Goal: Check status: Check status

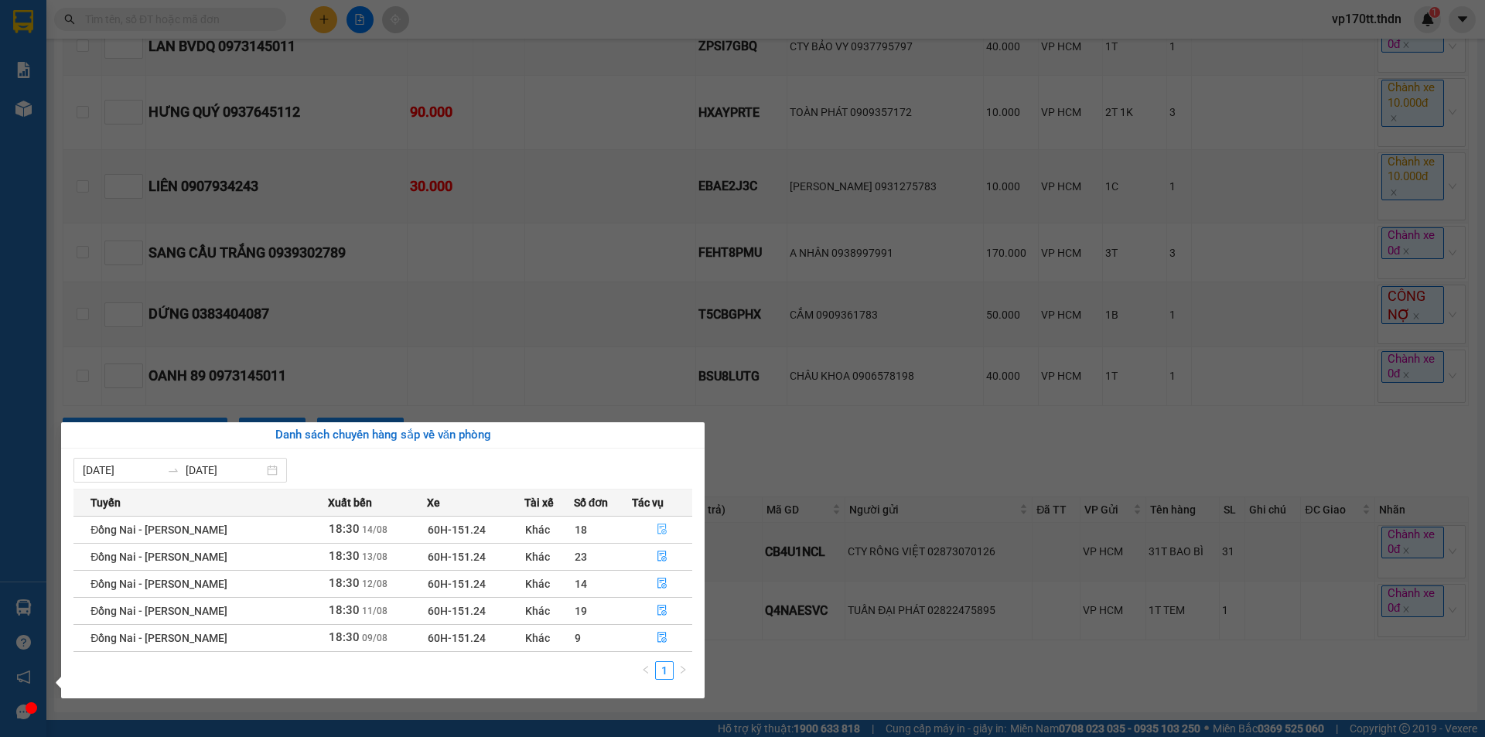
click at [659, 521] on button "button" at bounding box center [663, 530] width 60 height 25
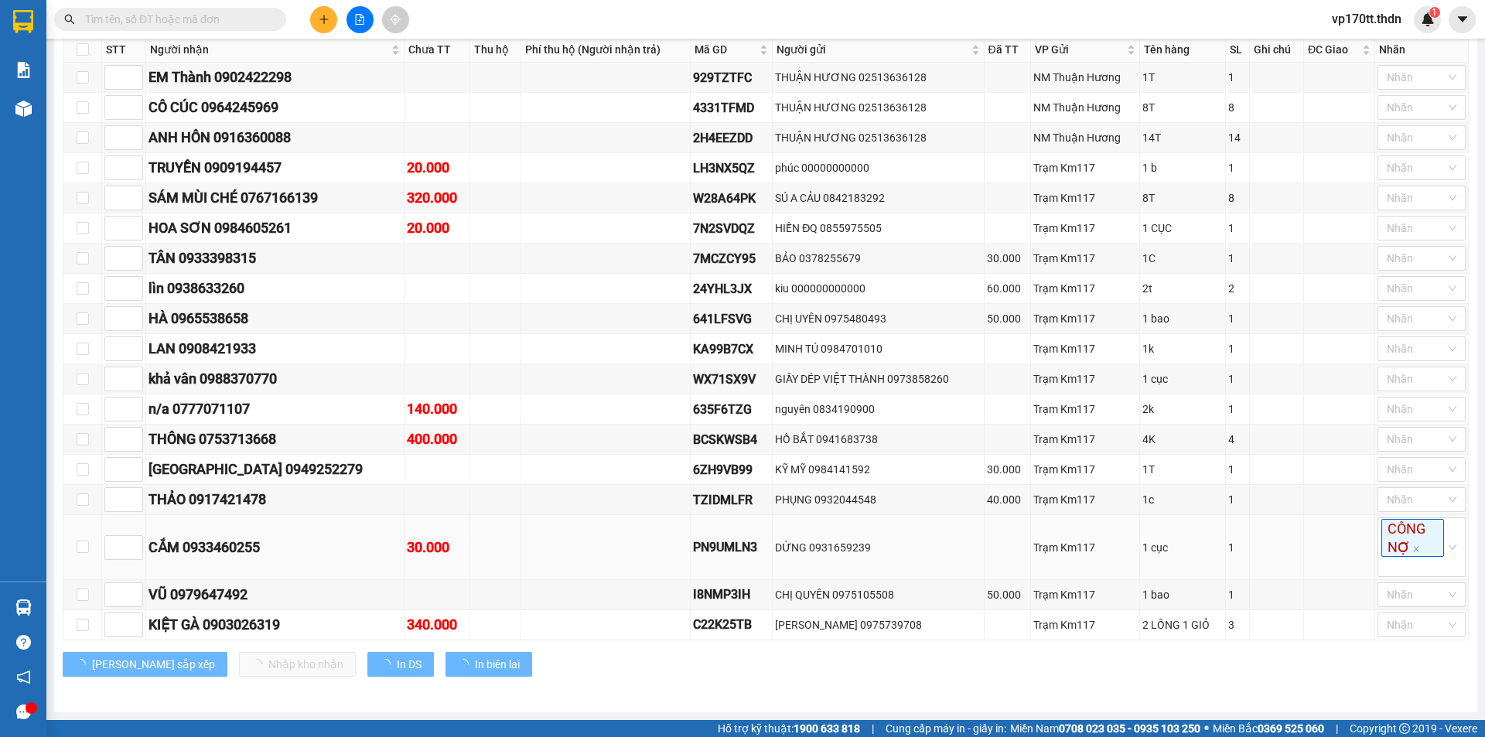
type input "[DATE]"
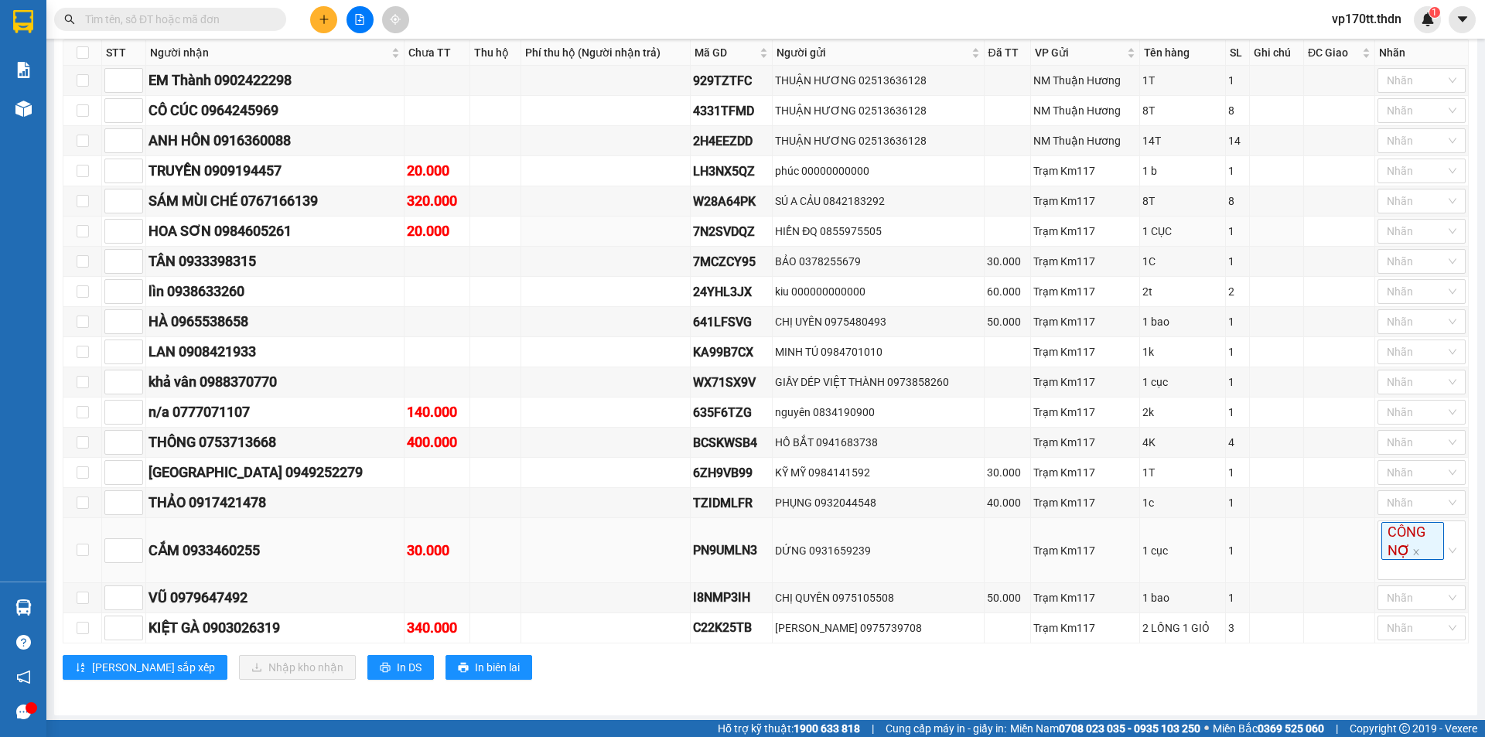
scroll to position [287, 0]
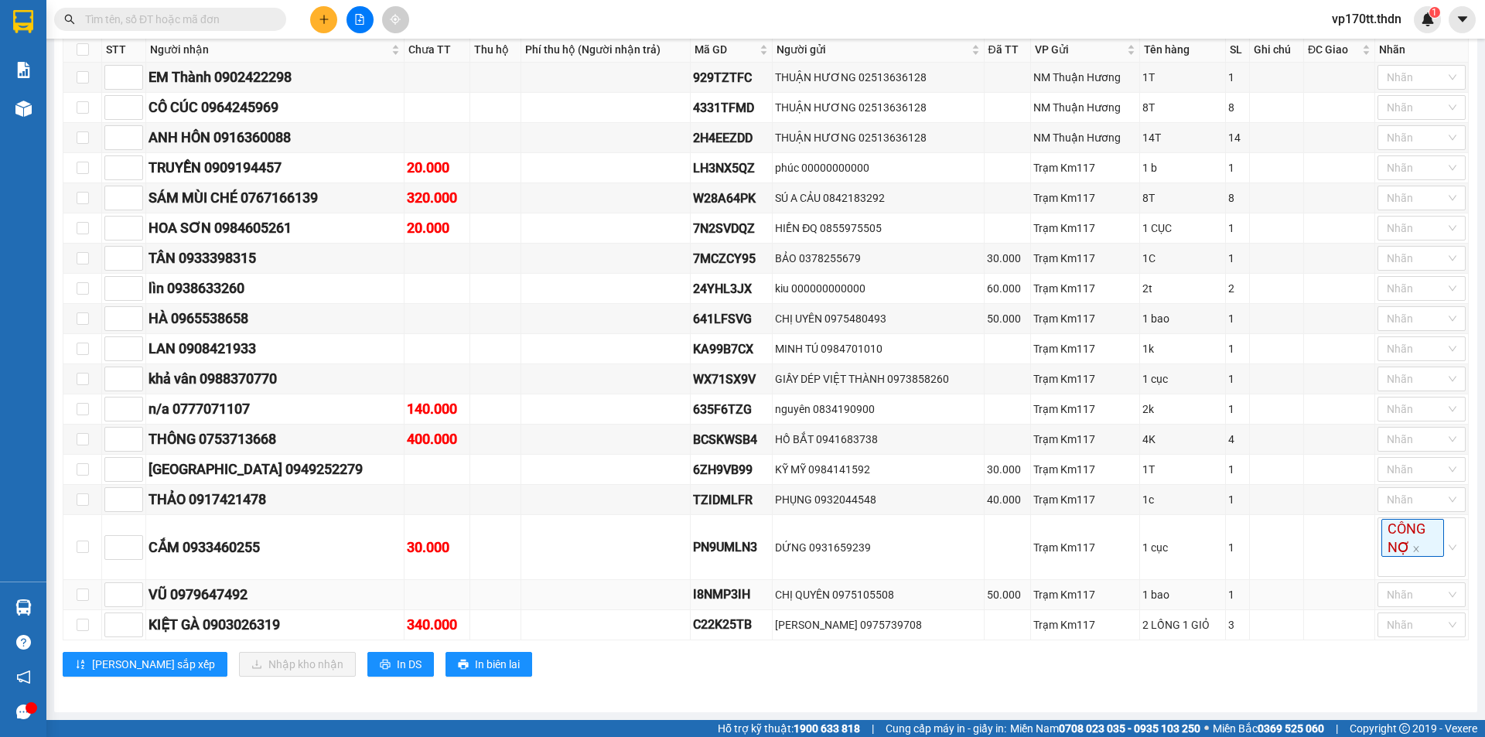
click at [212, 593] on div "VŨ 0979647492" at bounding box center [275, 595] width 253 height 22
click at [244, 546] on div "CẮM 0933460255" at bounding box center [275, 548] width 253 height 22
click at [248, 494] on div "THẢO 0917421478" at bounding box center [275, 500] width 253 height 22
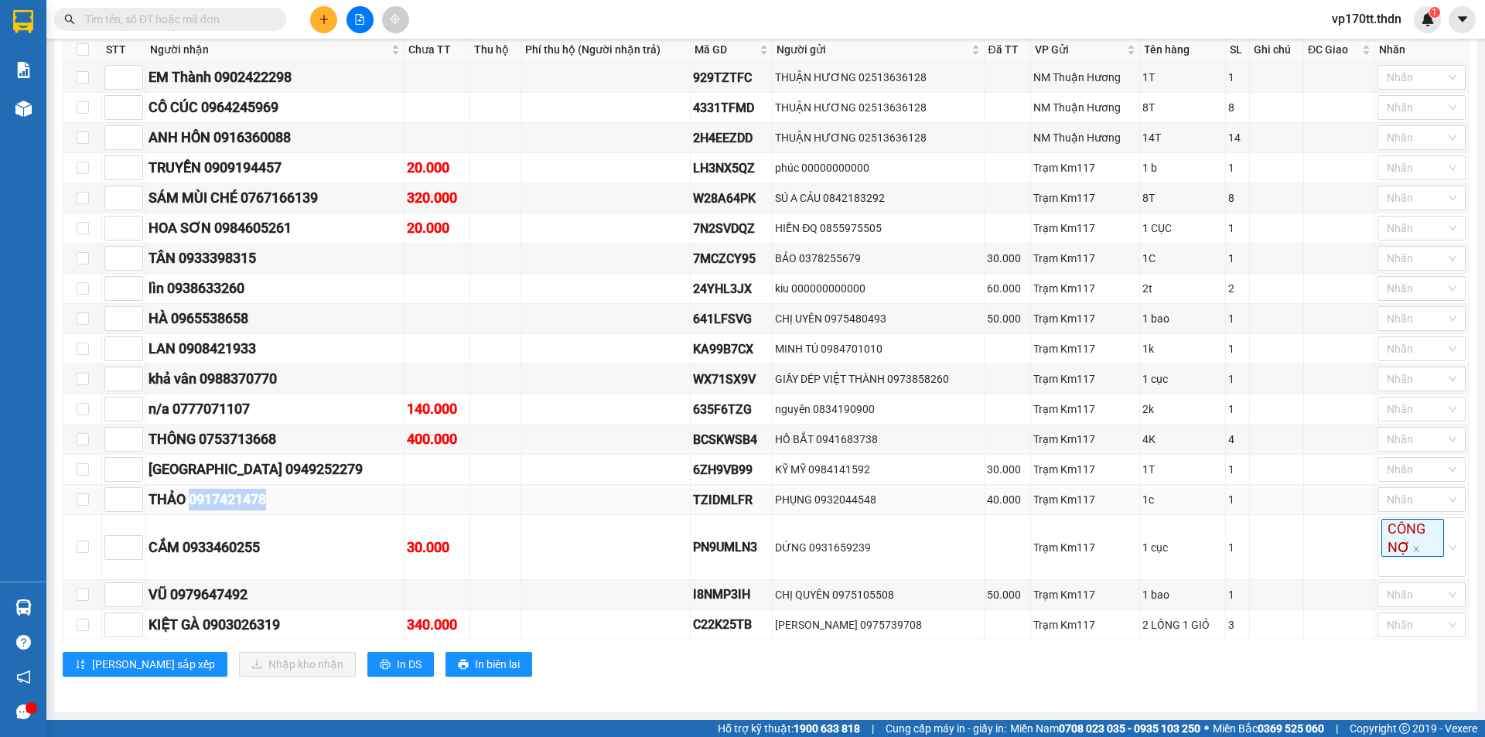
click at [248, 494] on div "THẢO 0917421478" at bounding box center [275, 500] width 253 height 22
click at [270, 472] on div "[GEOGRAPHIC_DATA] 0949252279" at bounding box center [275, 470] width 253 height 22
click at [269, 444] on div "THÔNG 0753713668" at bounding box center [275, 440] width 253 height 22
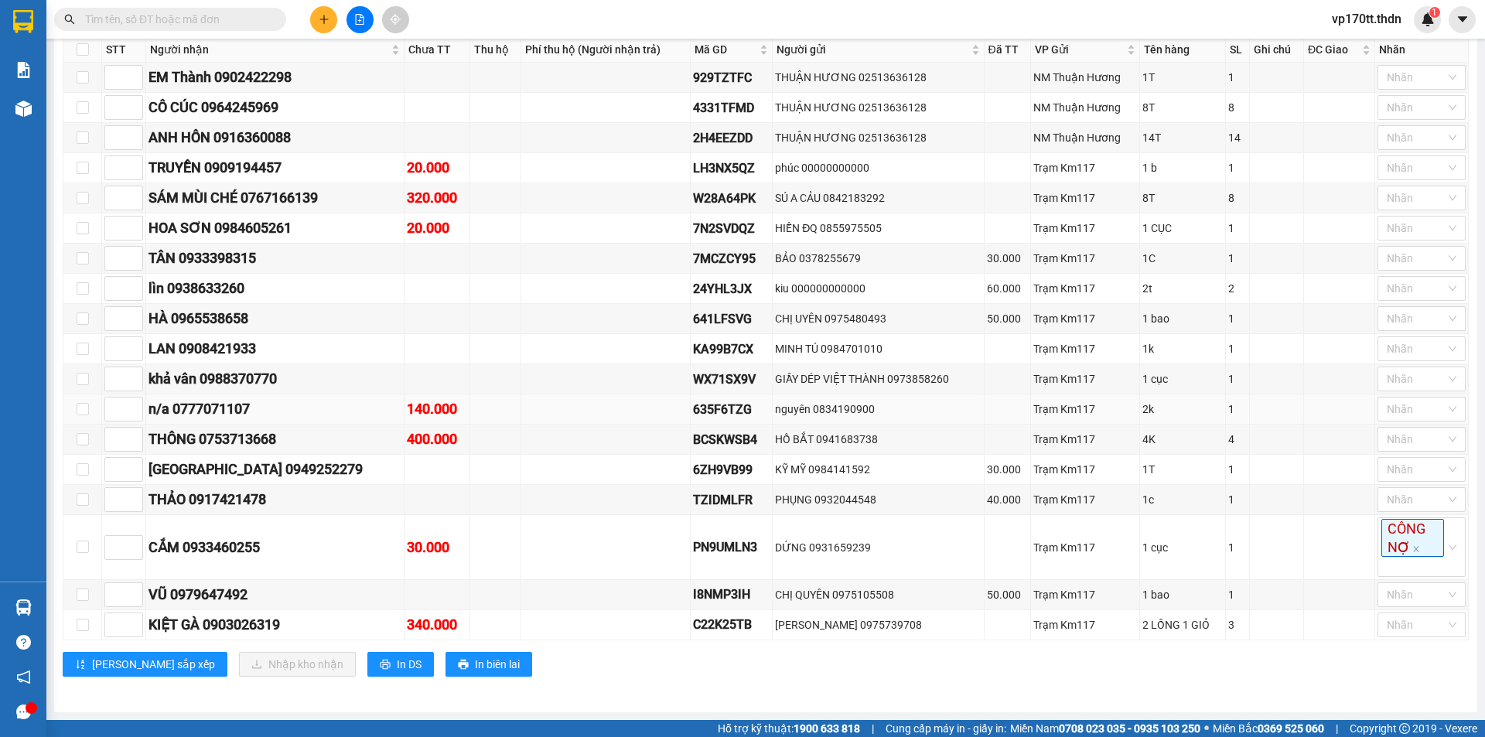
click at [217, 408] on div "n/a 0777071107" at bounding box center [275, 409] width 253 height 22
click at [214, 320] on div "HÀ 0965538658" at bounding box center [275, 319] width 253 height 22
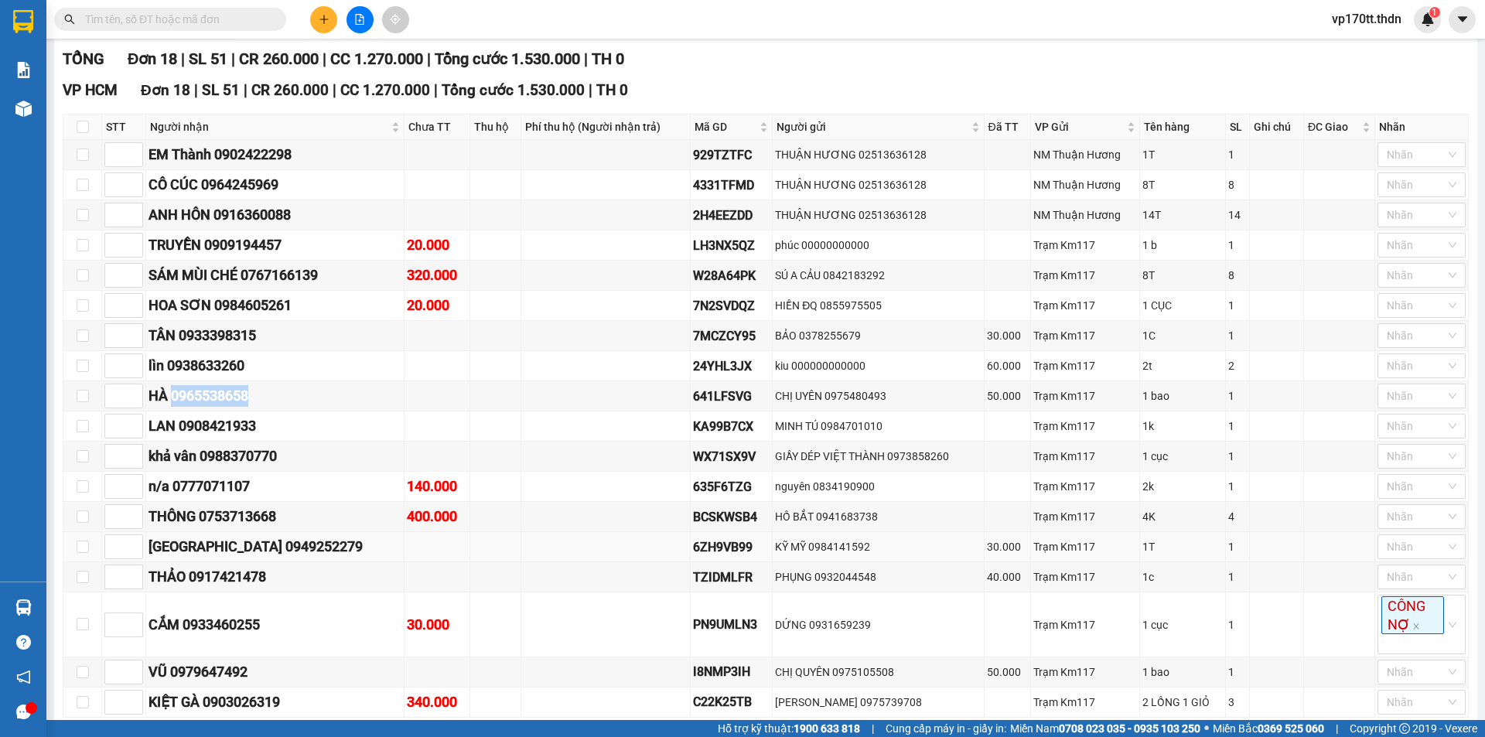
scroll to position [132, 0]
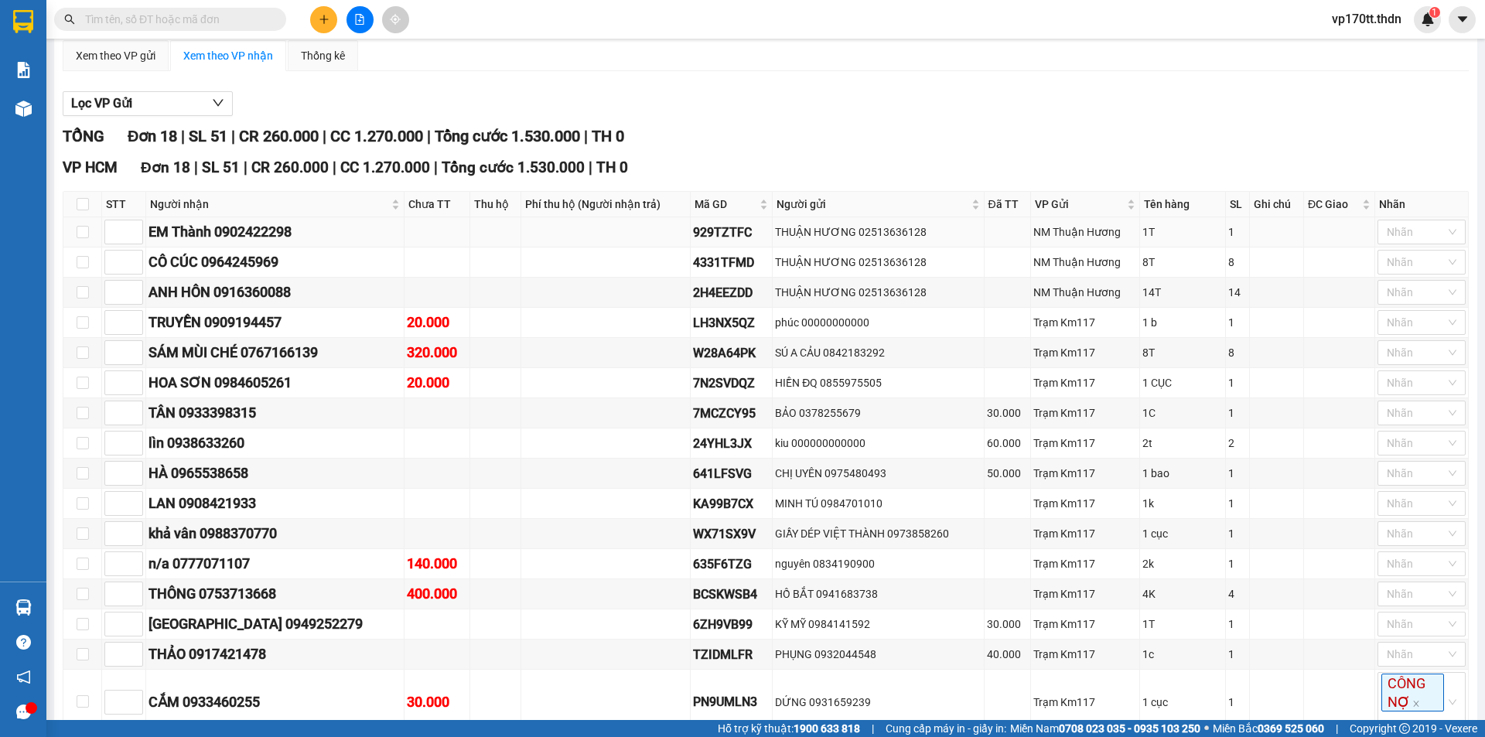
click at [247, 230] on div "EM Thành 0902422298" at bounding box center [275, 232] width 253 height 22
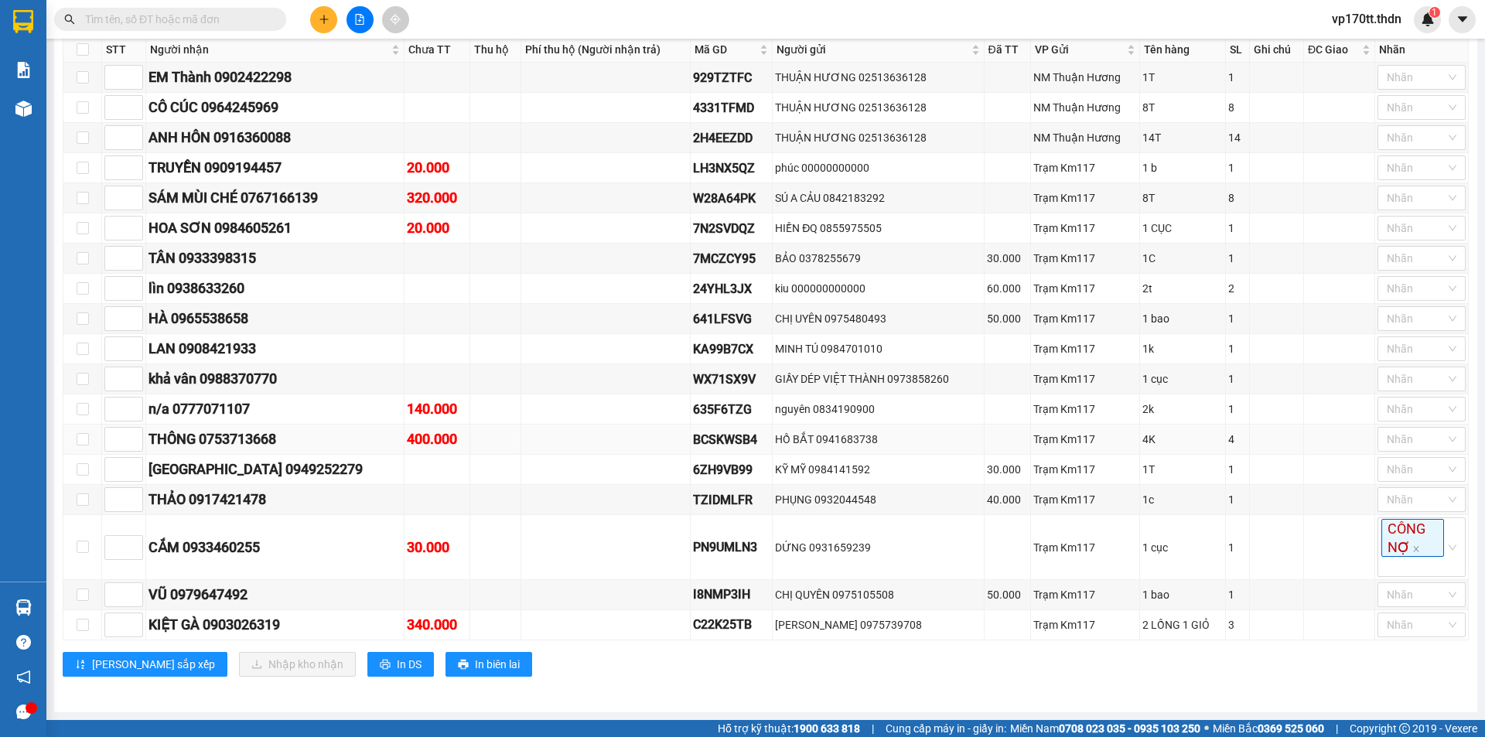
click at [259, 442] on div "THÔNG 0753713668" at bounding box center [275, 440] width 253 height 22
click at [343, 495] on div "THẢO 0917421478" at bounding box center [275, 500] width 253 height 22
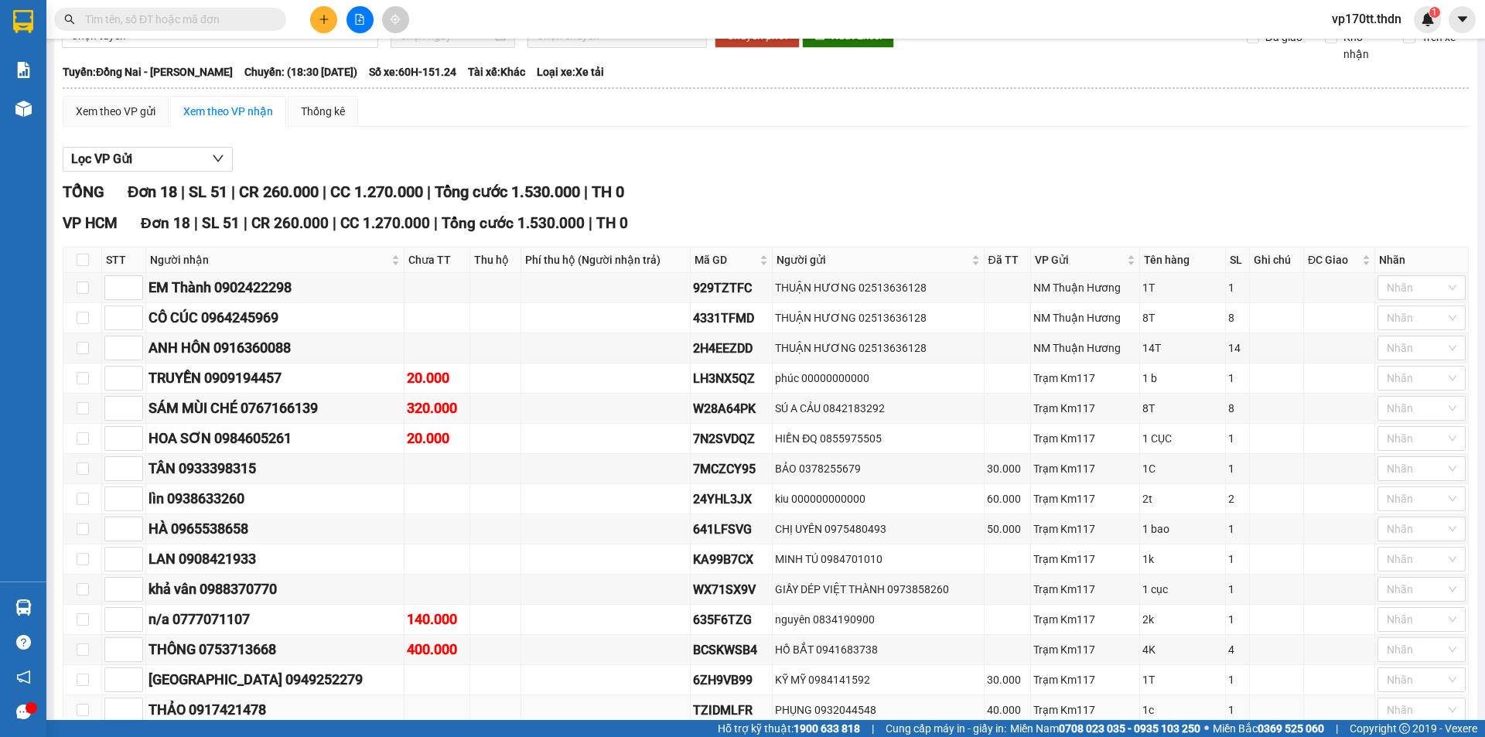
scroll to position [55, 0]
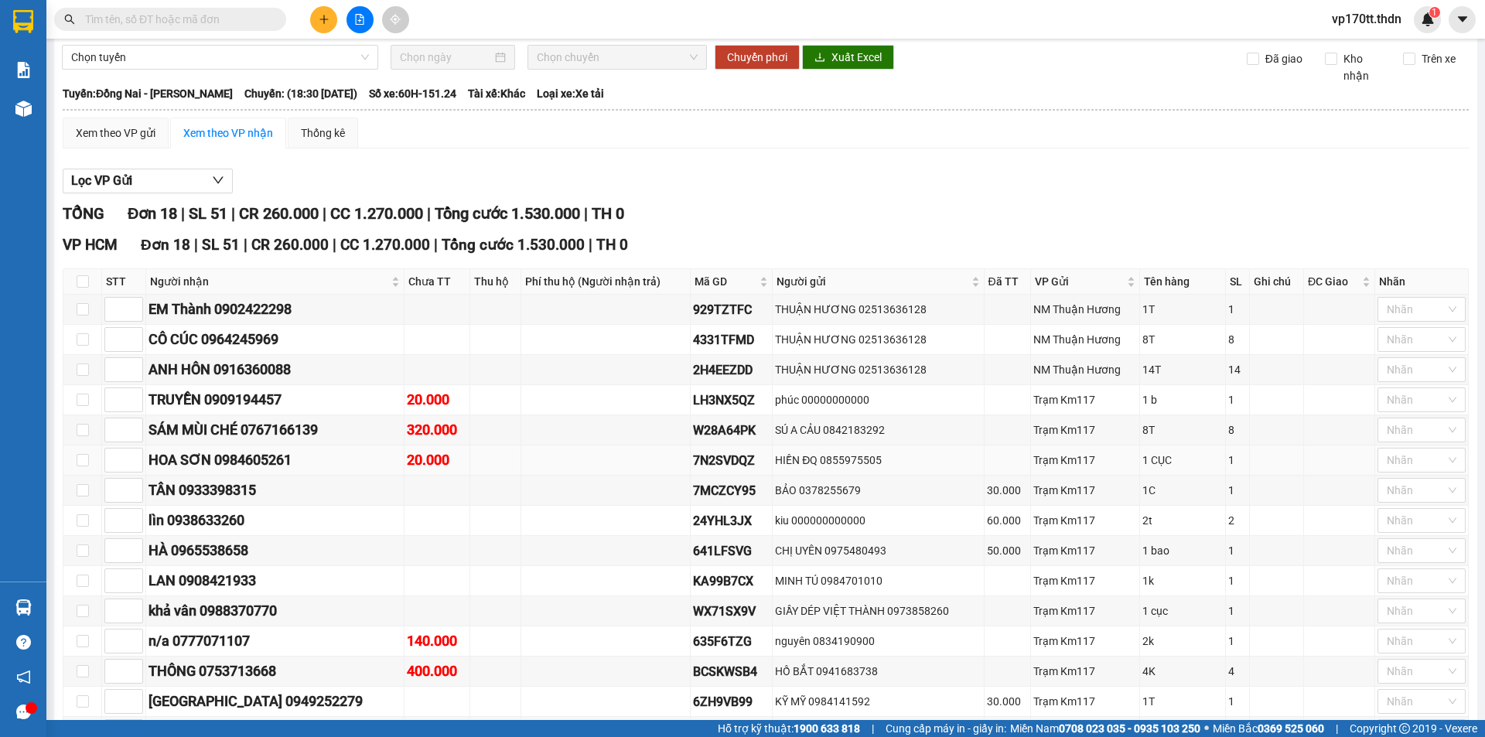
click at [274, 464] on div "HOA SƠN 0984605261" at bounding box center [275, 460] width 253 height 22
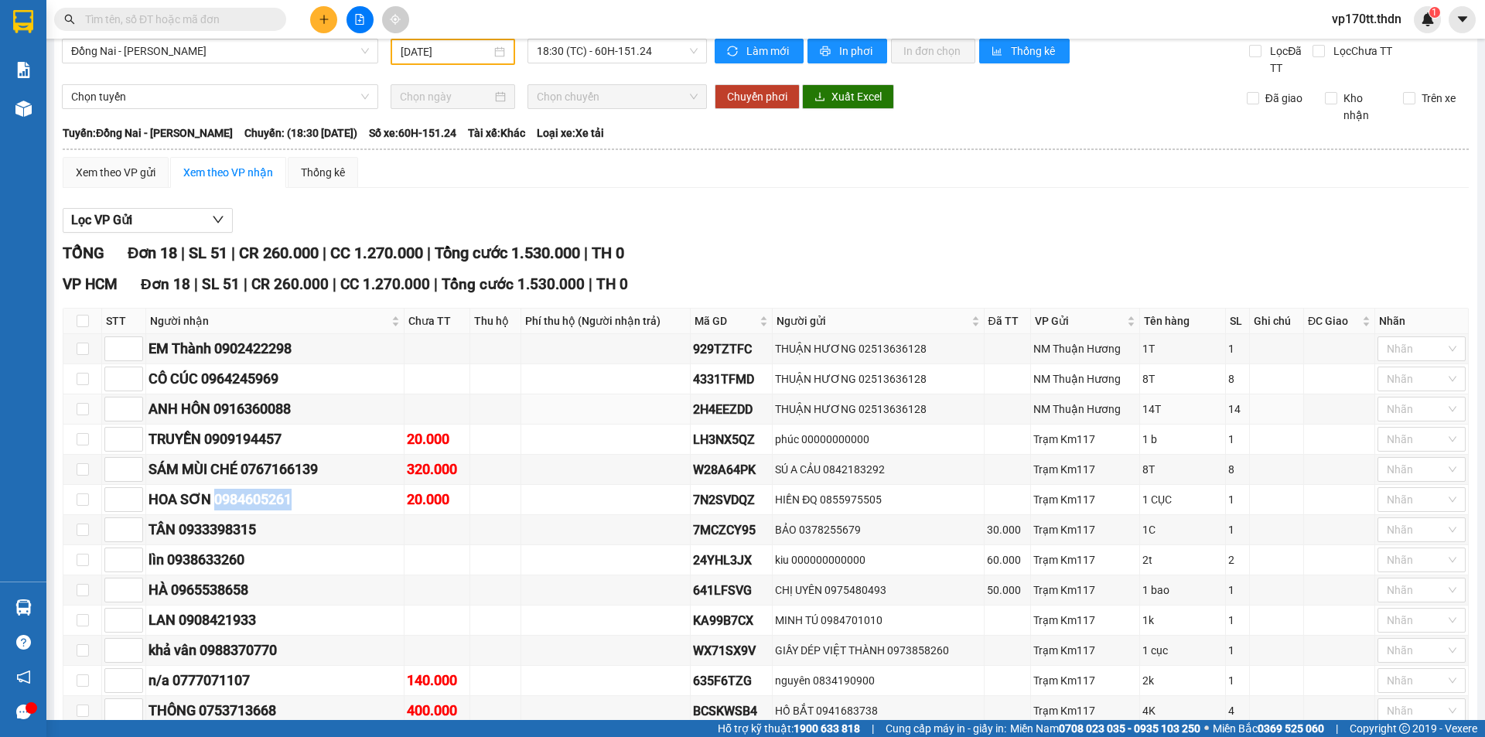
scroll to position [0, 0]
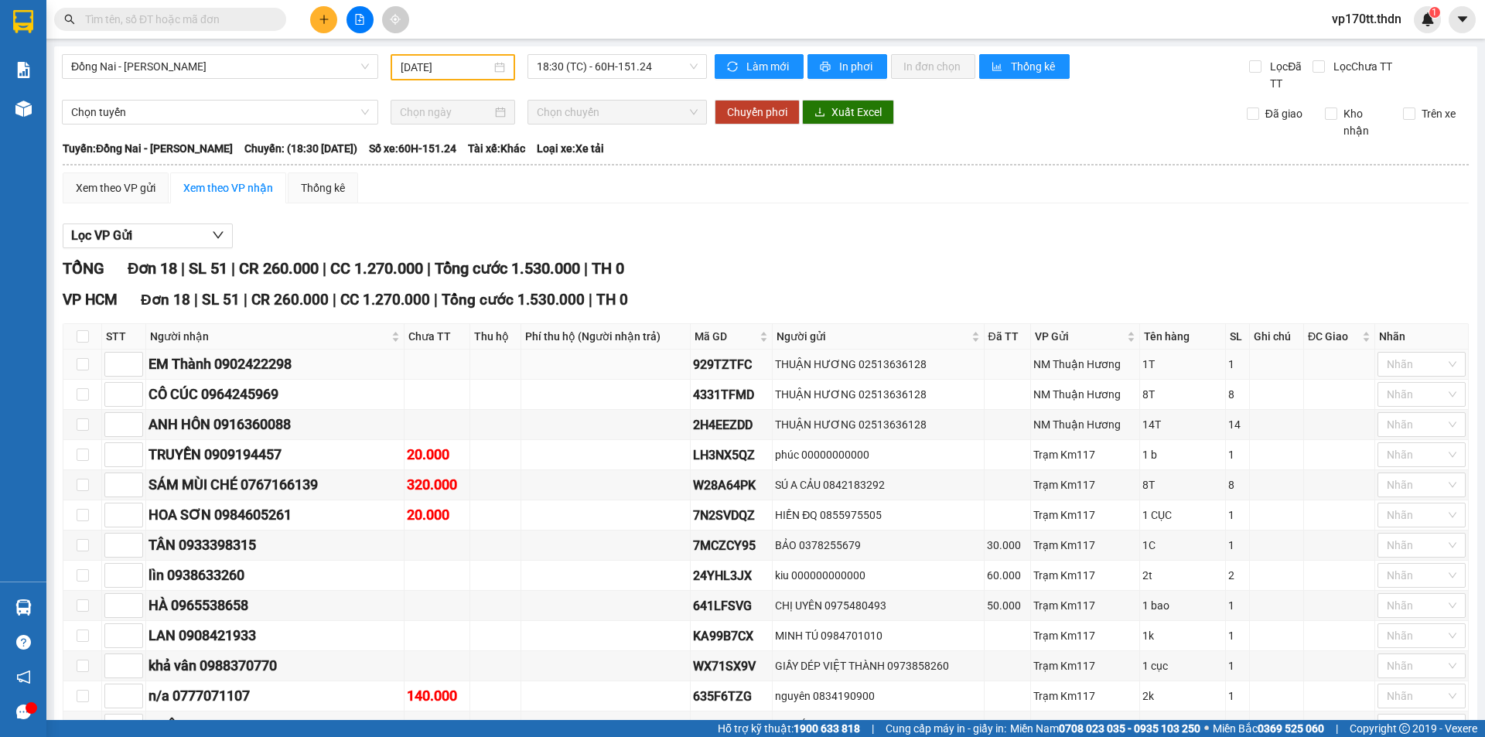
click at [261, 359] on div "EM Thành 0902422298" at bounding box center [275, 365] width 253 height 22
